Goal: Task Accomplishment & Management: Complete application form

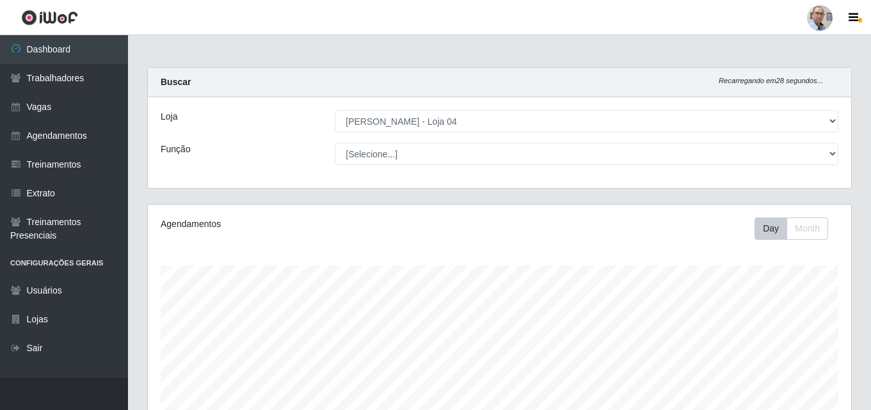
select select "251"
click at [75, 130] on link "Agendamentos" at bounding box center [64, 136] width 128 height 29
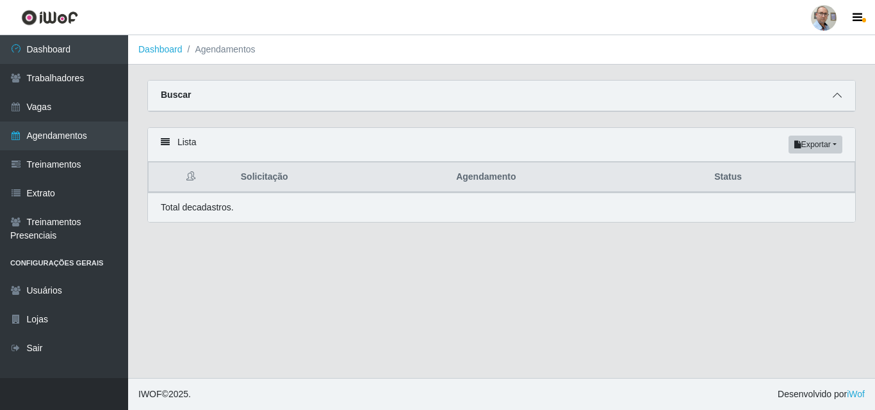
click at [841, 99] on span at bounding box center [836, 95] width 15 height 15
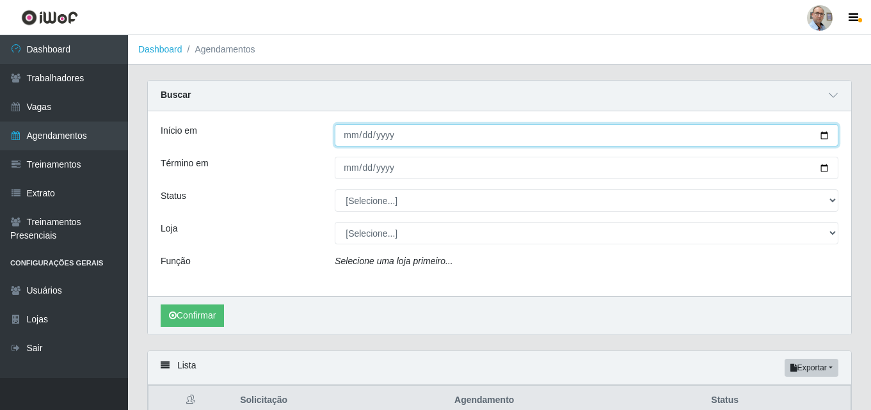
click at [825, 136] on input "Início em" at bounding box center [587, 135] width 504 height 22
type input "[DATE]"
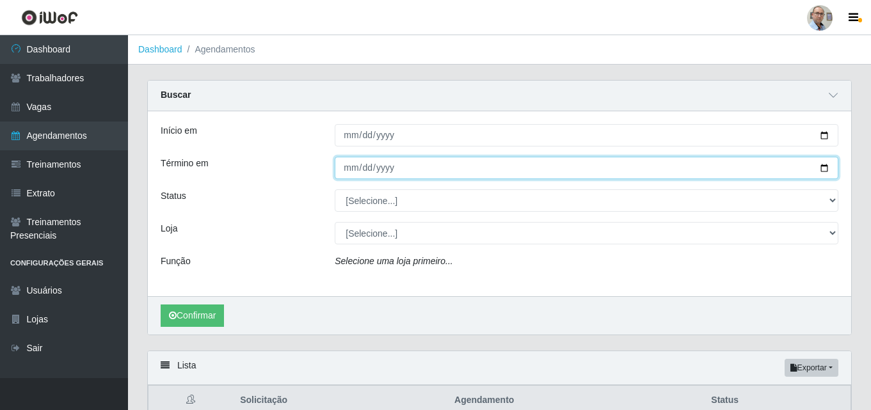
click at [826, 170] on input "Término em" at bounding box center [587, 168] width 504 height 22
type input "[DATE]"
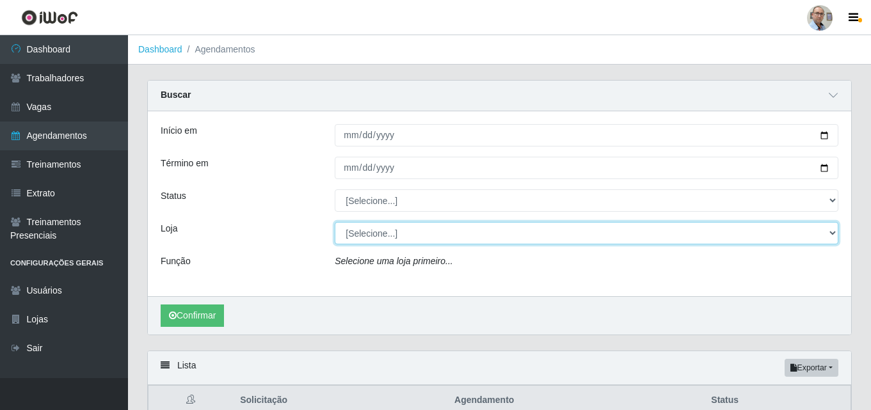
click at [834, 230] on select "[Selecione...] Mar Vermelho - Loja 04" at bounding box center [587, 233] width 504 height 22
select select "251"
click at [335, 223] on select "[Selecione...] Mar Vermelho - Loja 04" at bounding box center [587, 233] width 504 height 22
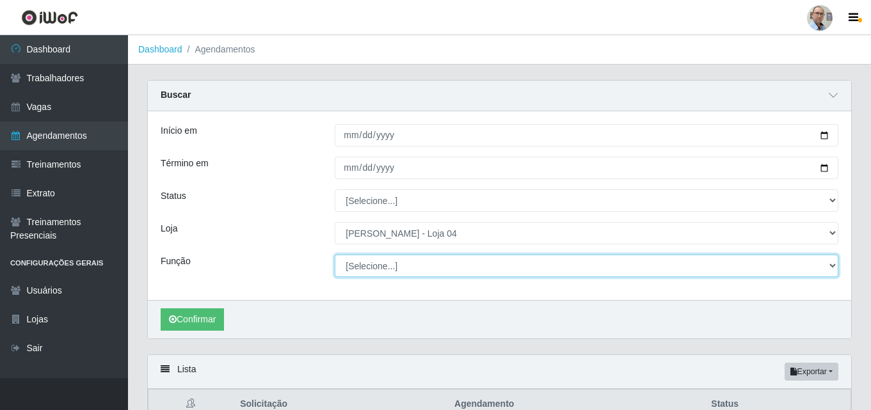
click at [652, 268] on select "[Selecione...] ASG ASG + ASG ++ Auxiliar de Depósito Auxiliar de Depósito + Aux…" at bounding box center [587, 266] width 504 height 22
select select "110"
click at [335, 255] on select "[Selecione...] ASG ASG + ASG ++ Auxiliar de Depósito Auxiliar de Depósito + Aux…" at bounding box center [587, 266] width 504 height 22
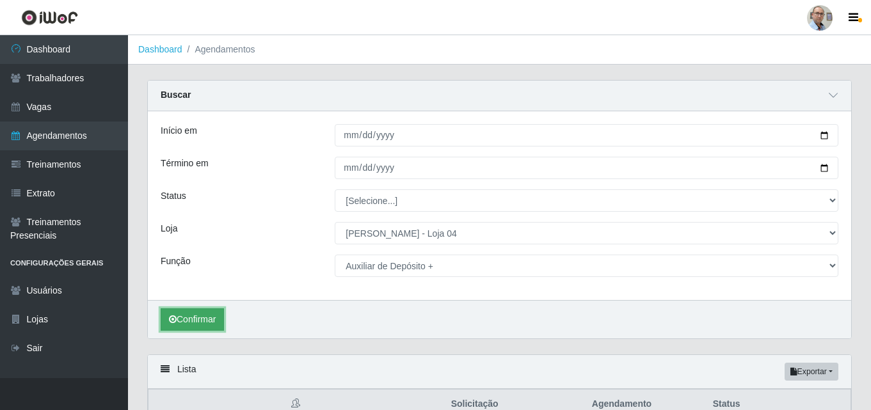
click at [186, 330] on button "Confirmar" at bounding box center [192, 320] width 63 height 22
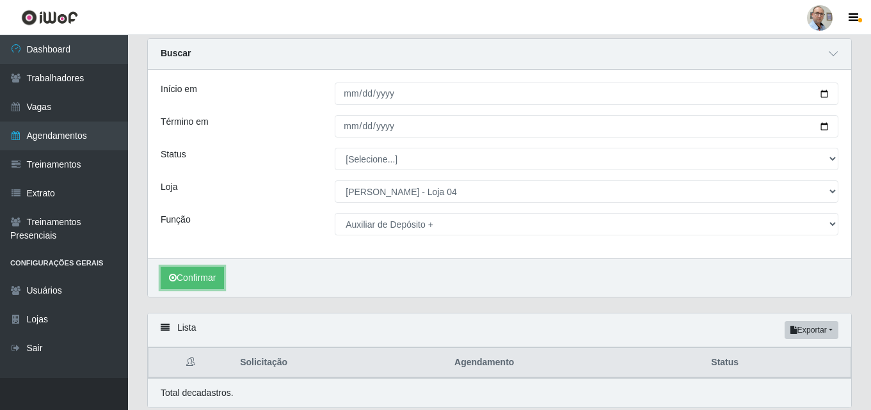
scroll to position [88, 0]
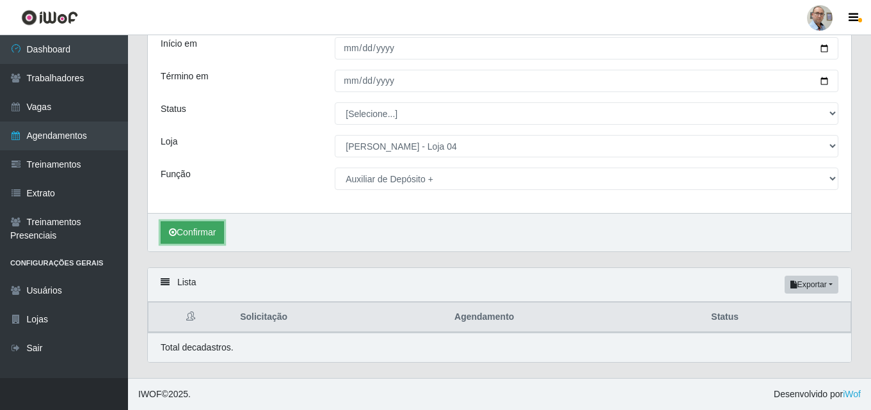
click at [212, 239] on button "Confirmar" at bounding box center [192, 233] width 63 height 22
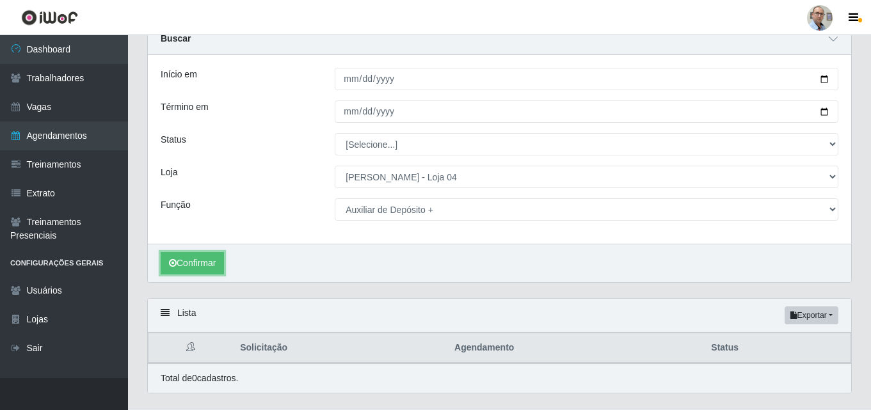
scroll to position [0, 0]
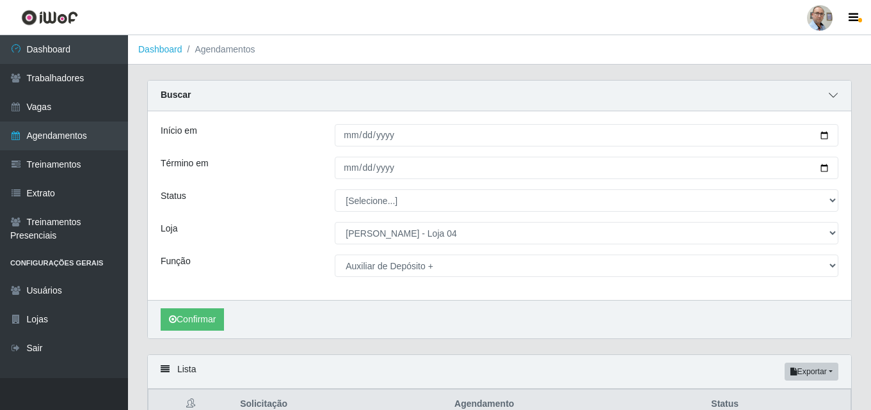
click at [834, 97] on icon at bounding box center [833, 95] width 9 height 9
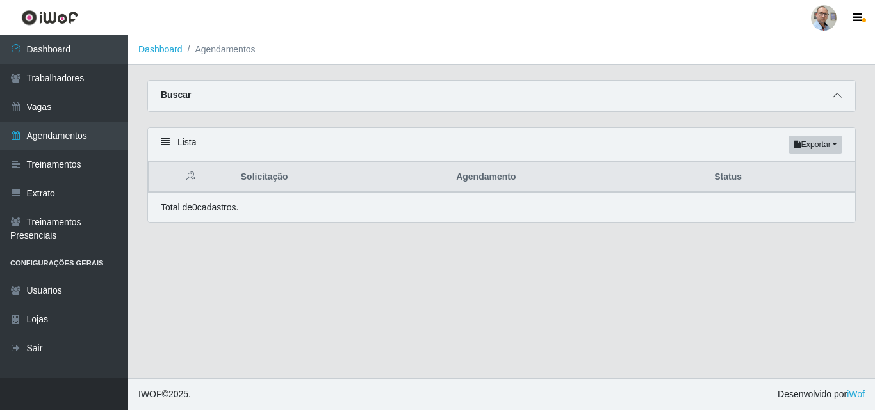
click at [832, 99] on span at bounding box center [836, 95] width 15 height 15
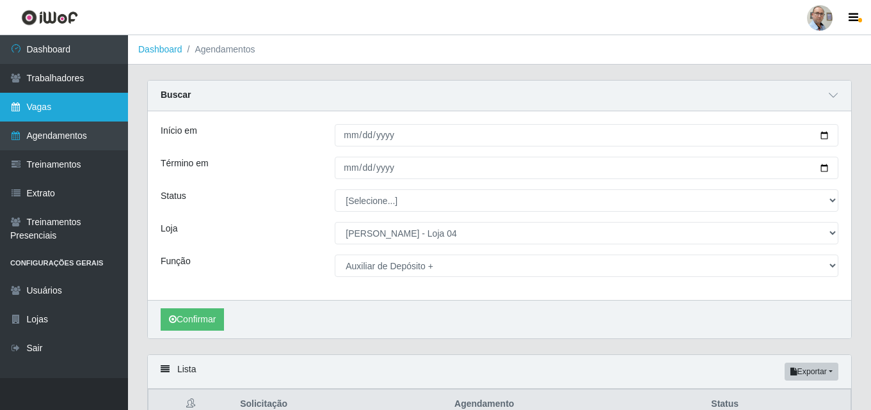
click at [60, 102] on link "Vagas" at bounding box center [64, 107] width 128 height 29
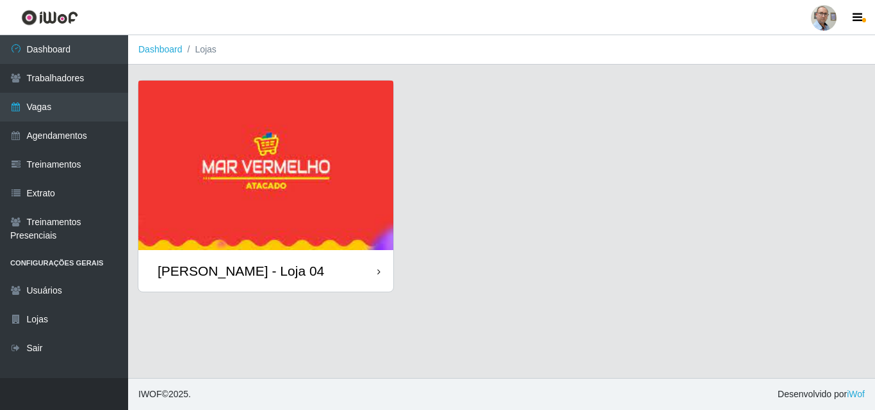
click at [150, 125] on img at bounding box center [265, 166] width 255 height 170
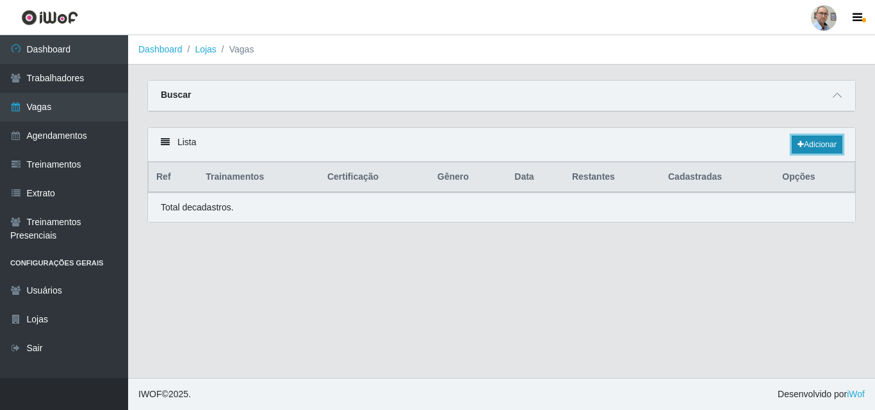
click at [840, 143] on link "Adicionar" at bounding box center [816, 145] width 51 height 18
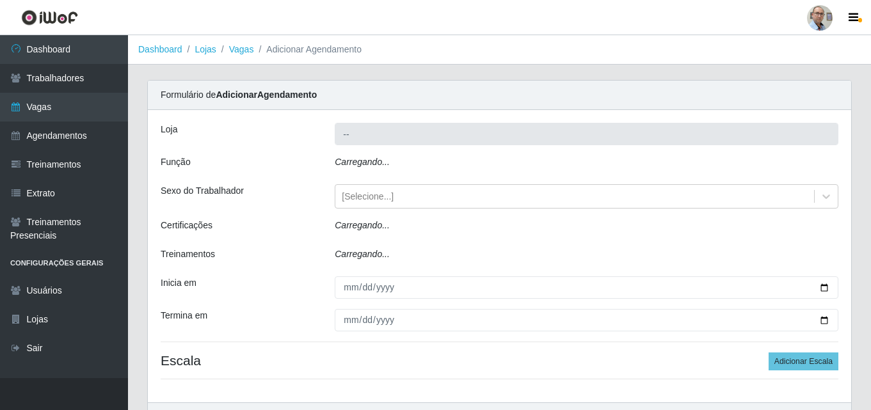
type input "[PERSON_NAME] - Loja 04"
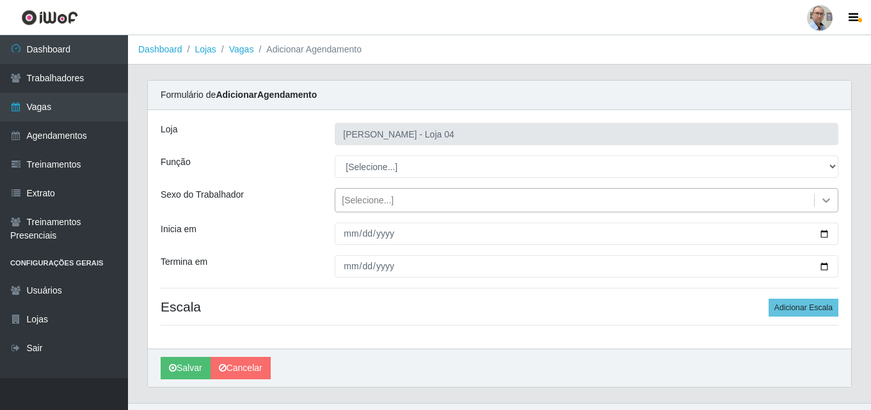
click at [830, 198] on icon at bounding box center [826, 200] width 13 height 13
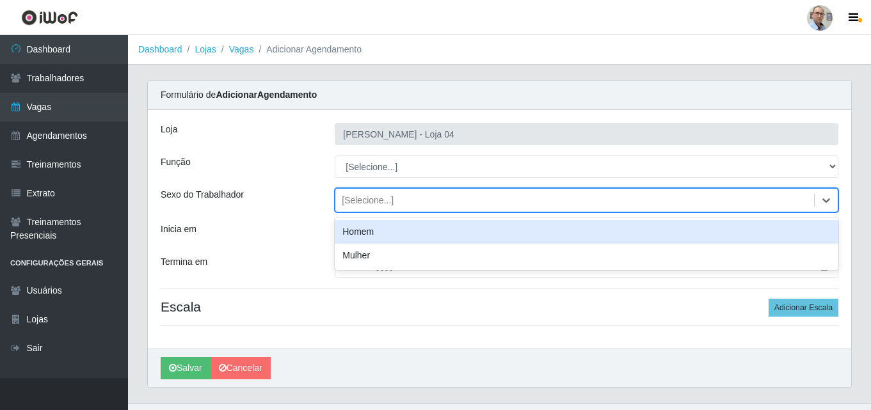
click at [476, 232] on div "Homem" at bounding box center [587, 232] width 504 height 24
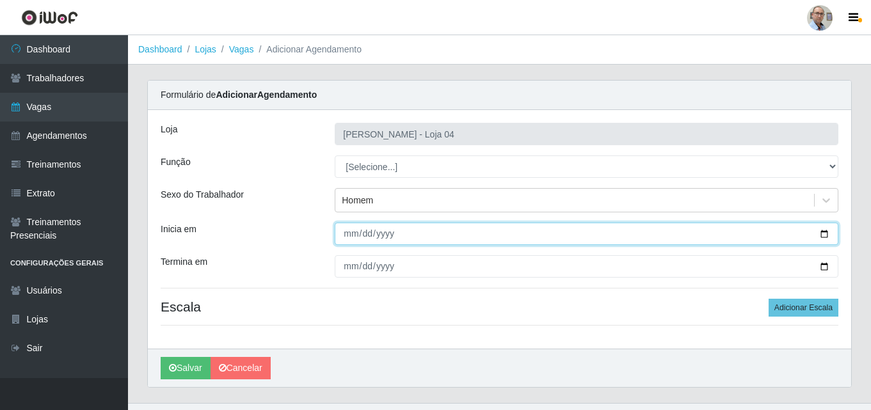
click at [823, 236] on input "Inicia em" at bounding box center [587, 234] width 504 height 22
type input "[DATE]"
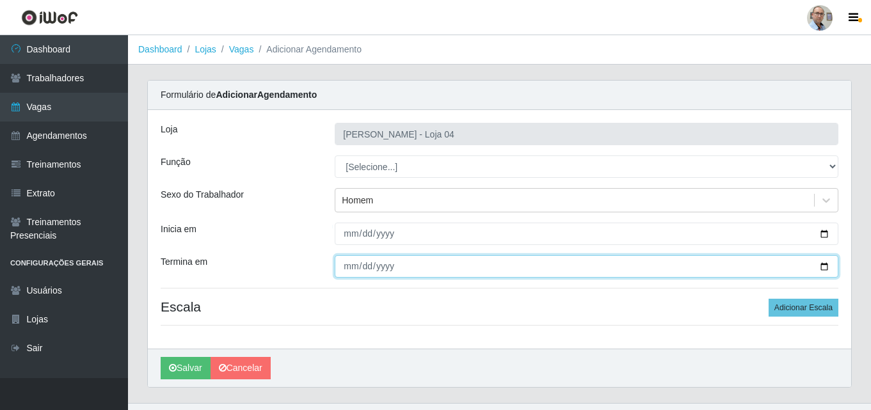
click at [825, 262] on input "Termina em" at bounding box center [587, 266] width 504 height 22
type input "[DATE]"
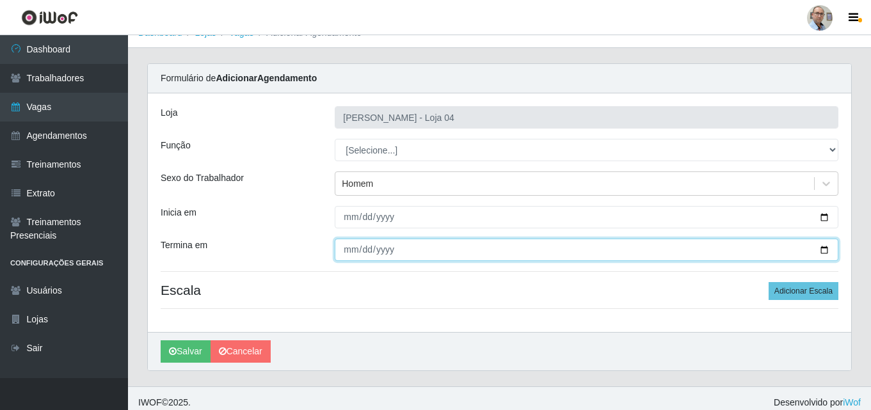
scroll to position [25, 0]
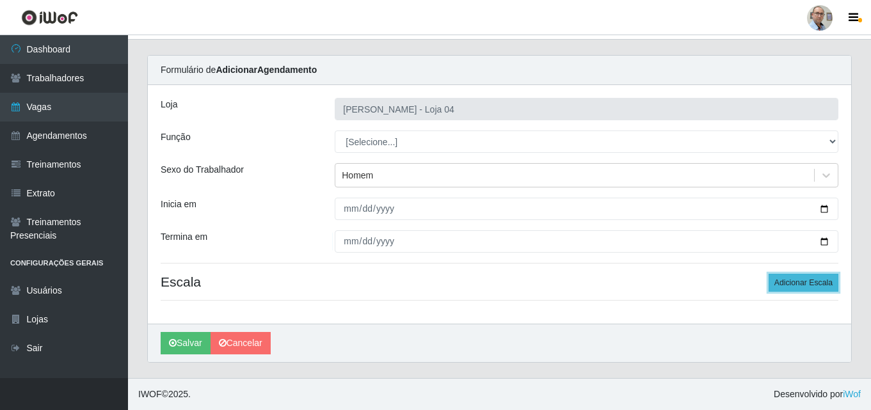
click at [782, 283] on button "Adicionar Escala" at bounding box center [804, 283] width 70 height 18
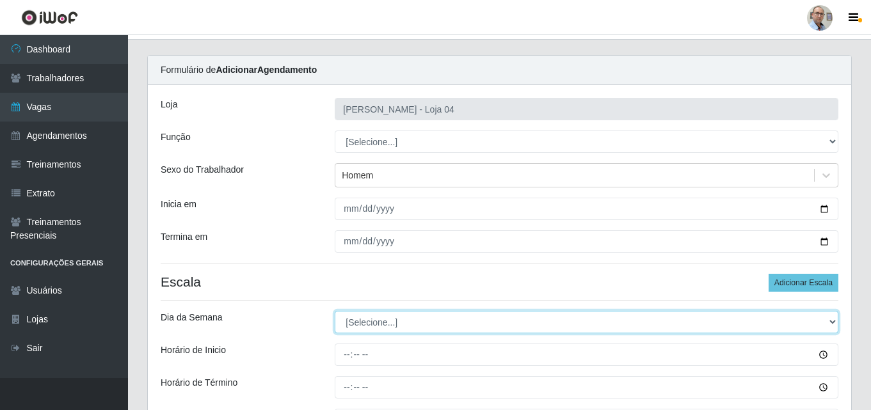
click at [401, 323] on select "[Selecione...] Segunda Terça Quarta Quinta Sexta Sábado Domingo" at bounding box center [587, 322] width 504 height 22
select select "0"
click at [335, 311] on select "[Selecione...] Segunda Terça Quarta Quinta Sexta Sábado Domingo" at bounding box center [587, 322] width 504 height 22
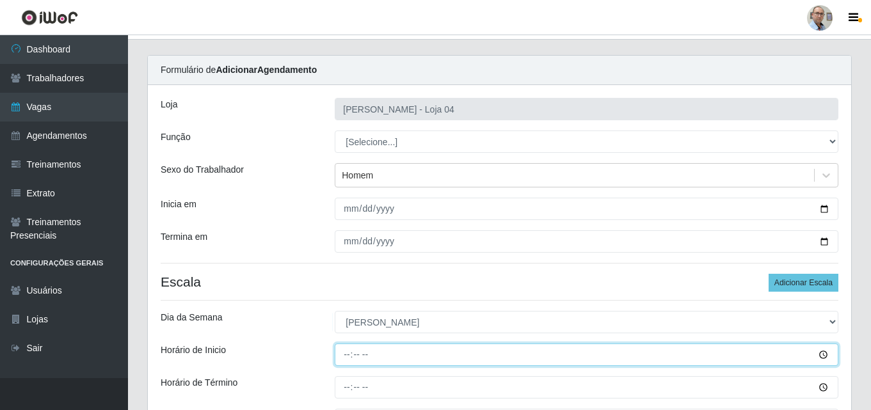
click at [347, 355] on input "Horário de Inicio" at bounding box center [587, 355] width 504 height 22
type input "08:00"
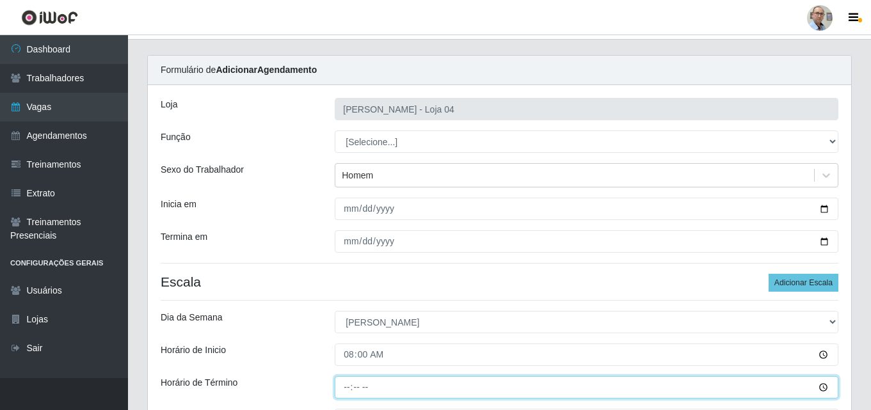
click at [343, 384] on input "Horário de Término" at bounding box center [587, 387] width 504 height 22
type input "14:00"
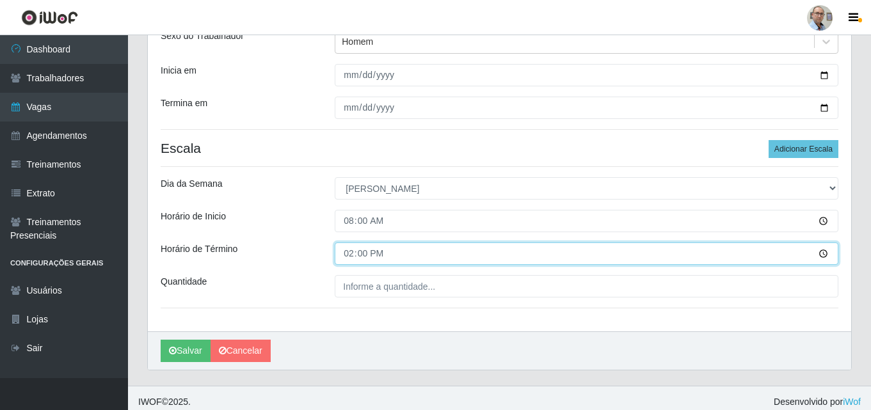
scroll to position [166, 0]
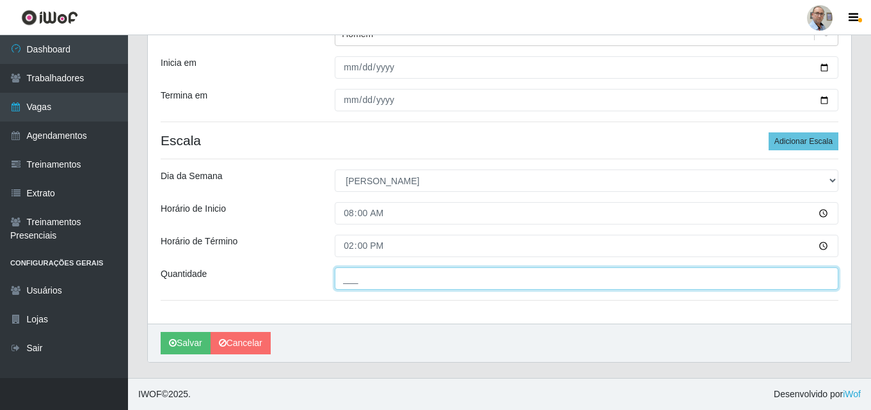
click at [581, 284] on input "___" at bounding box center [587, 279] width 504 height 22
type input "2__"
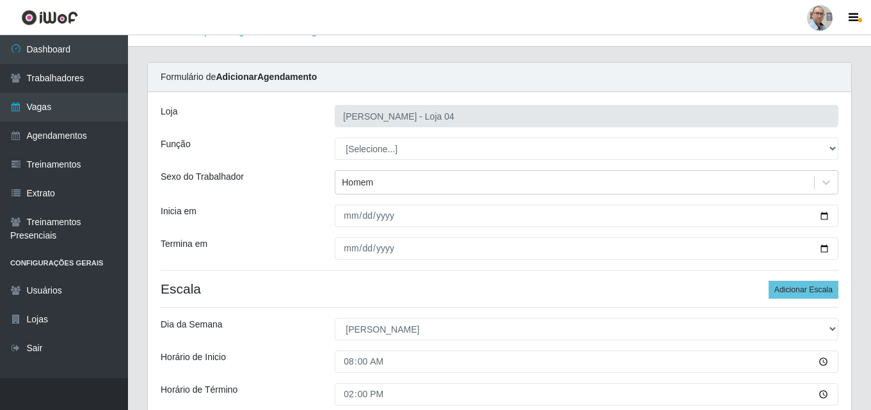
scroll to position [0, 0]
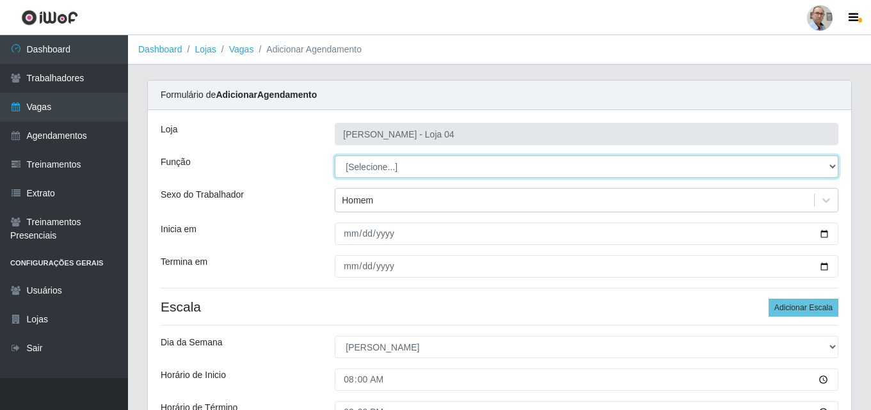
click at [520, 160] on select "[Selecione...] ASG ASG + ASG ++ Auxiliar de Depósito Auxiliar de Depósito + Aux…" at bounding box center [587, 167] width 504 height 22
select select "110"
click at [335, 156] on select "[Selecione...] ASG ASG + ASG ++ Auxiliar de Depósito Auxiliar de Depósito + Aux…" at bounding box center [587, 167] width 504 height 22
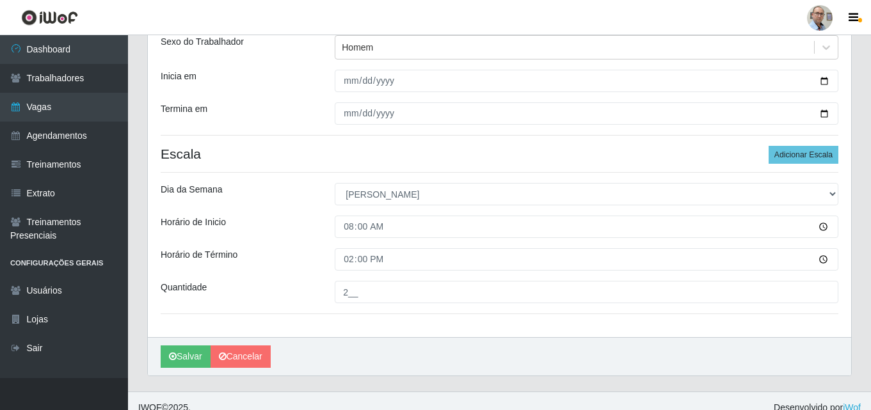
scroll to position [166, 0]
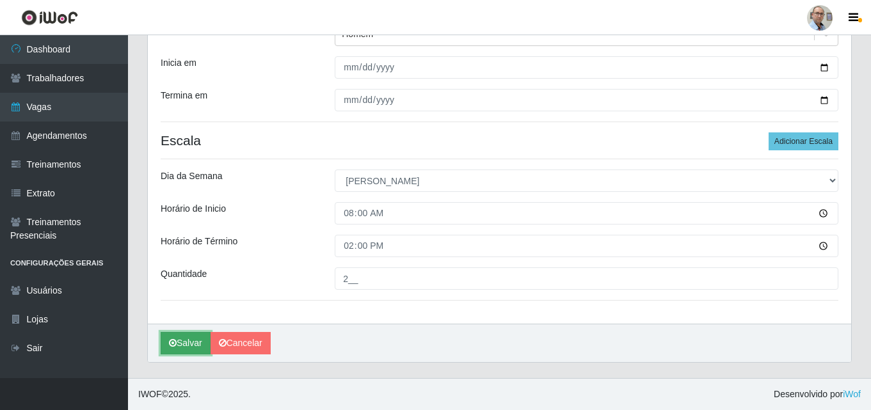
click at [191, 341] on button "Salvar" at bounding box center [186, 343] width 50 height 22
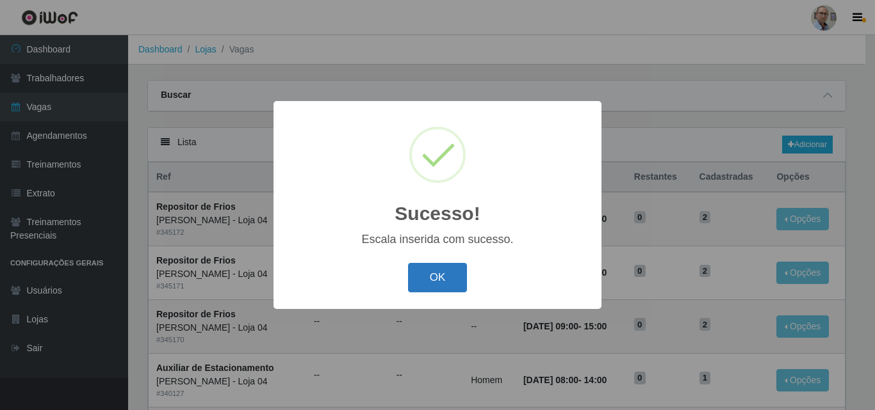
click at [446, 287] on button "OK" at bounding box center [438, 278] width 60 height 30
